Goal: Transaction & Acquisition: Purchase product/service

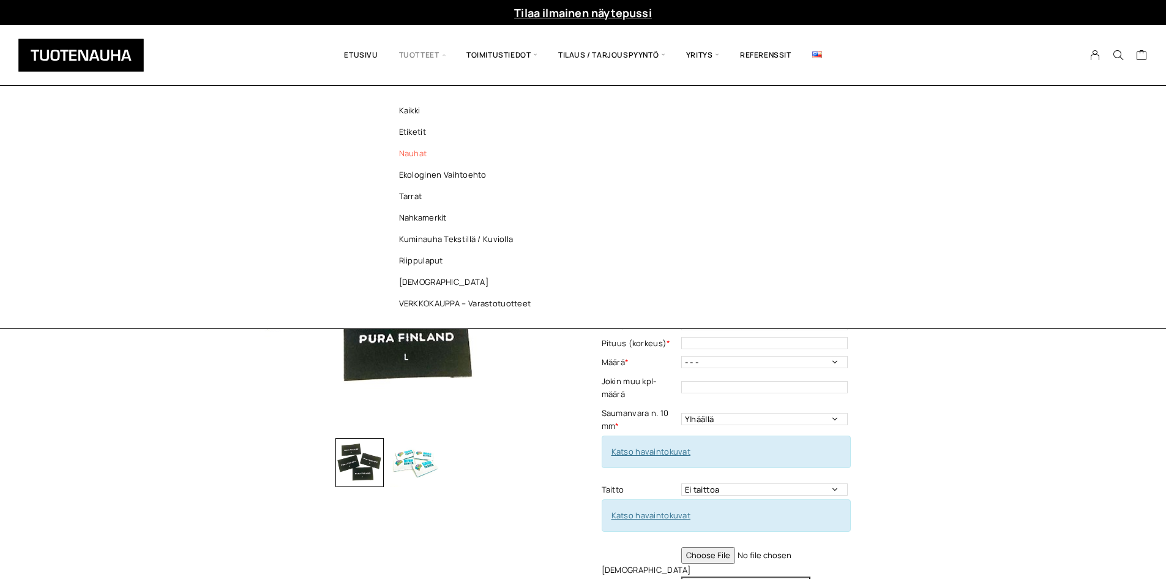
click at [418, 149] on link "Nauhat" at bounding box center [469, 153] width 178 height 21
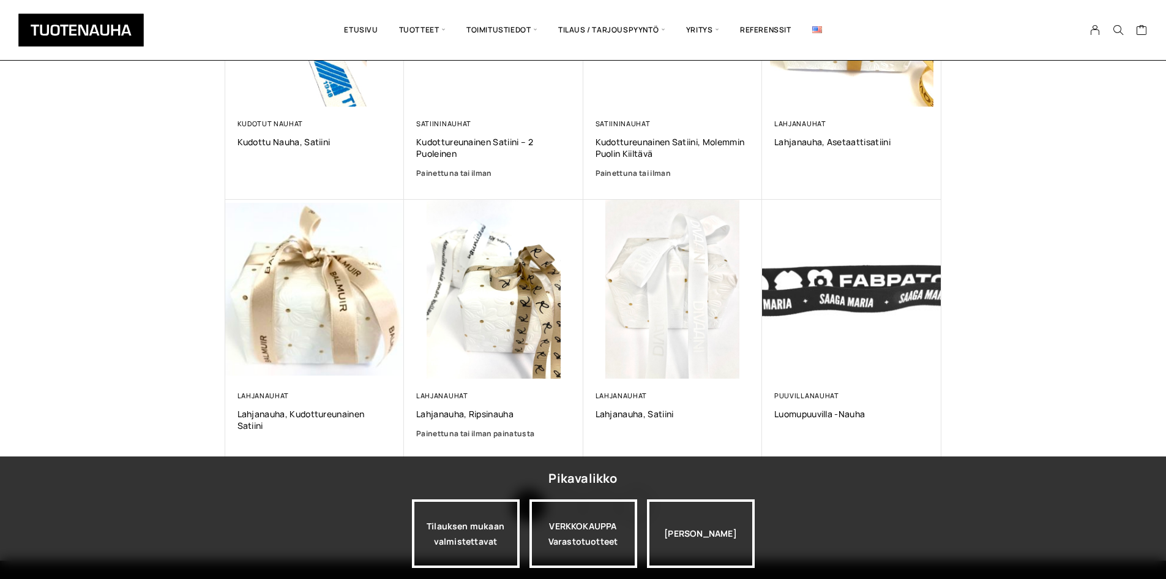
scroll to position [805, 0]
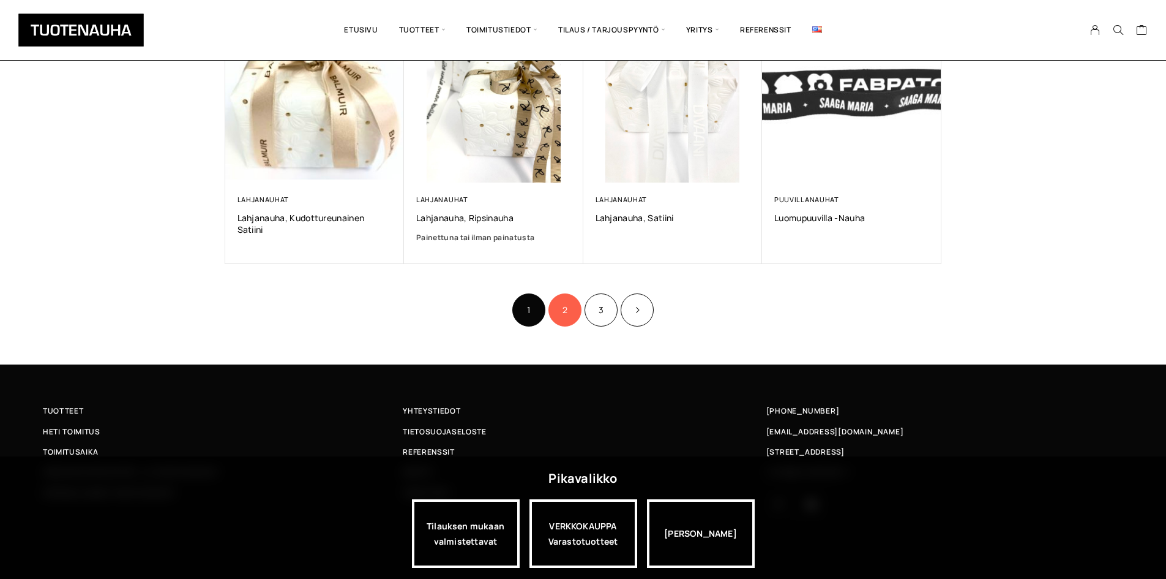
click at [565, 293] on link "2" at bounding box center [565, 309] width 33 height 33
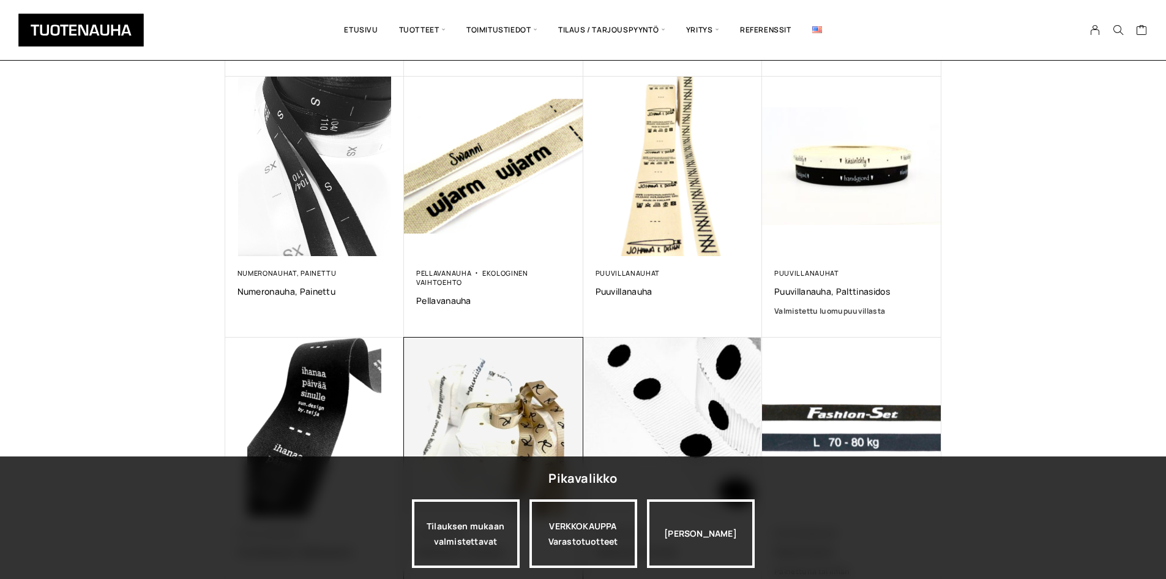
scroll to position [551, 0]
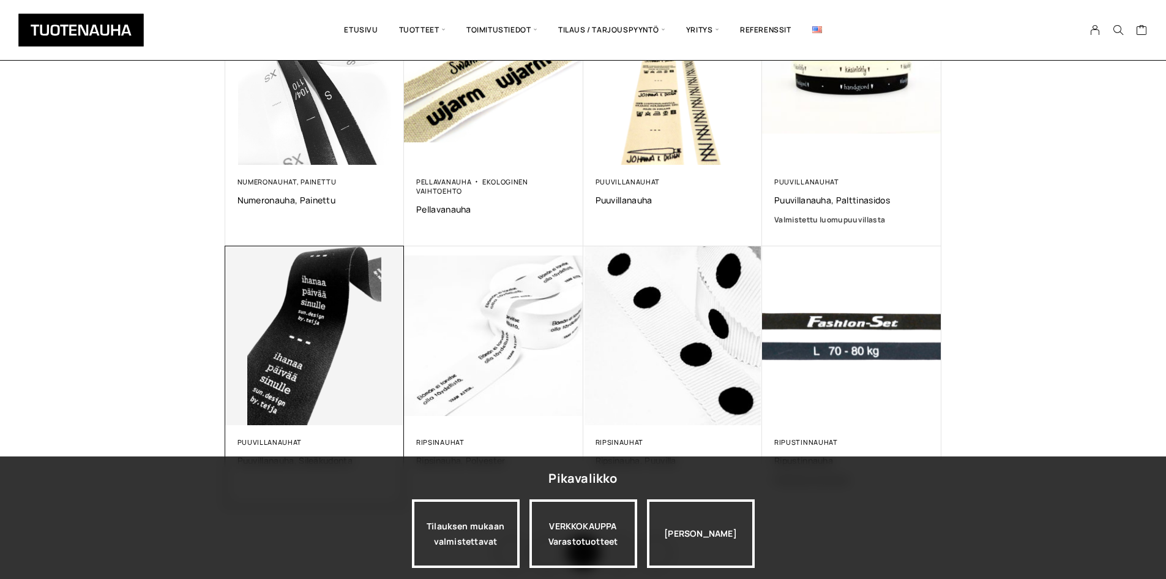
click at [263, 333] on img at bounding box center [314, 335] width 179 height 179
